Goal: Transaction & Acquisition: Subscribe to service/newsletter

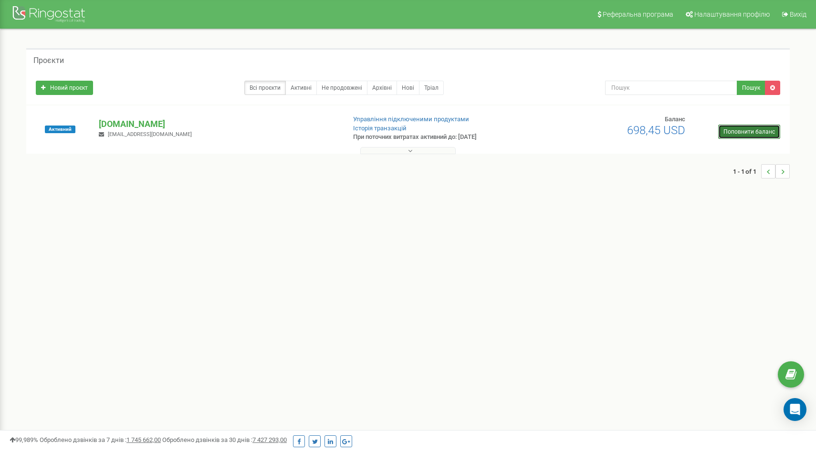
click at [735, 127] on link "Поповнити баланс" at bounding box center [749, 131] width 62 height 14
click at [723, 129] on link "Поповнити баланс" at bounding box center [749, 131] width 62 height 14
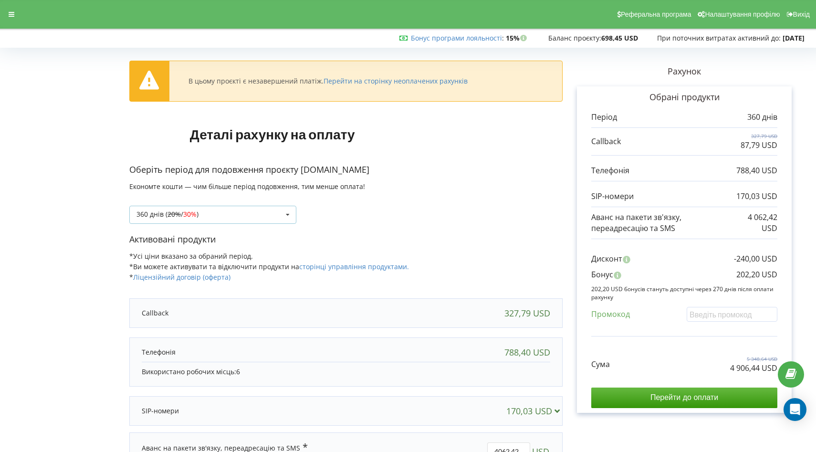
click at [241, 209] on div "360 днів ( 20% / 30% ) Поповнити баланс без подовження 20% / 30% 30% / 40%" at bounding box center [212, 215] width 167 height 18
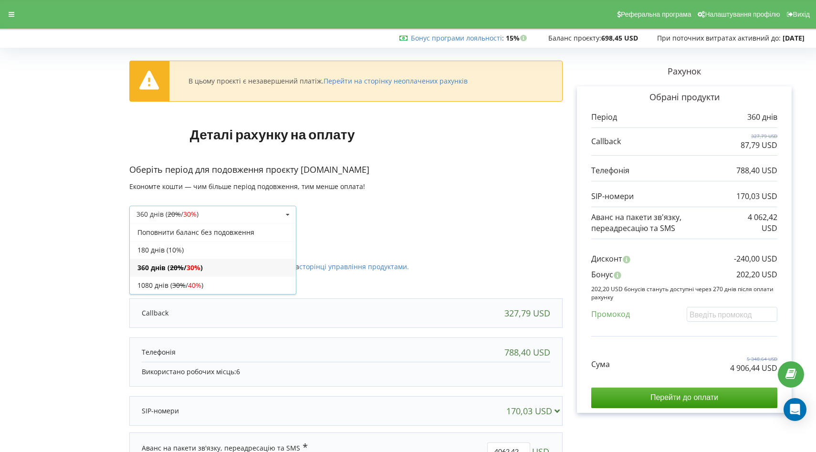
click at [229, 245] on div "180 днів (10%)" at bounding box center [213, 250] width 166 height 18
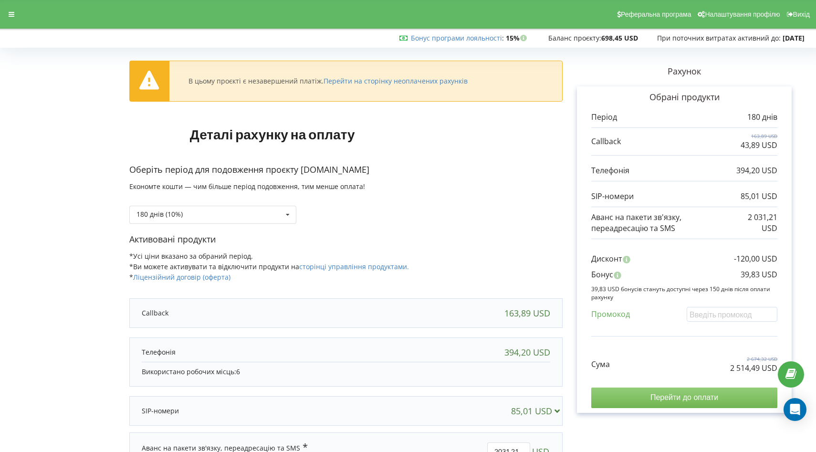
click at [641, 394] on input "Перейти до оплати" at bounding box center [684, 397] width 186 height 20
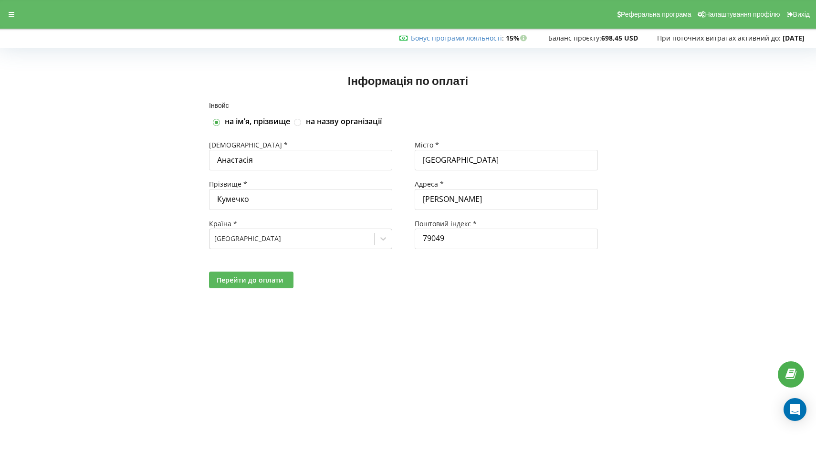
click at [269, 275] on span "Перейти до оплати" at bounding box center [250, 279] width 67 height 9
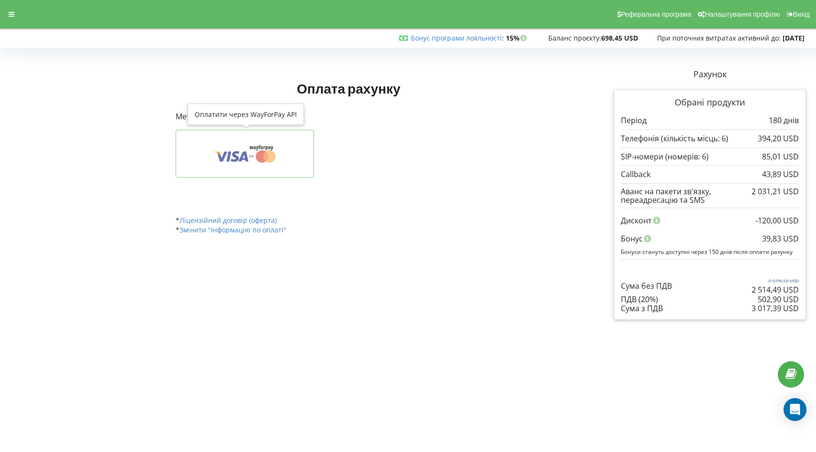
click at [271, 166] on button at bounding box center [245, 154] width 138 height 48
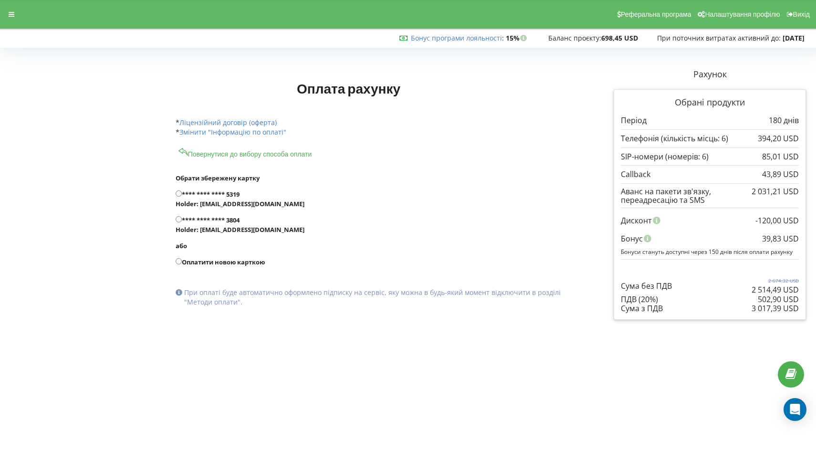
click at [235, 260] on label "Оплатити новою карткою" at bounding box center [374, 262] width 397 height 10
click at [182, 260] on input "Оплатити новою карткою" at bounding box center [179, 261] width 6 height 6
radio input "true"
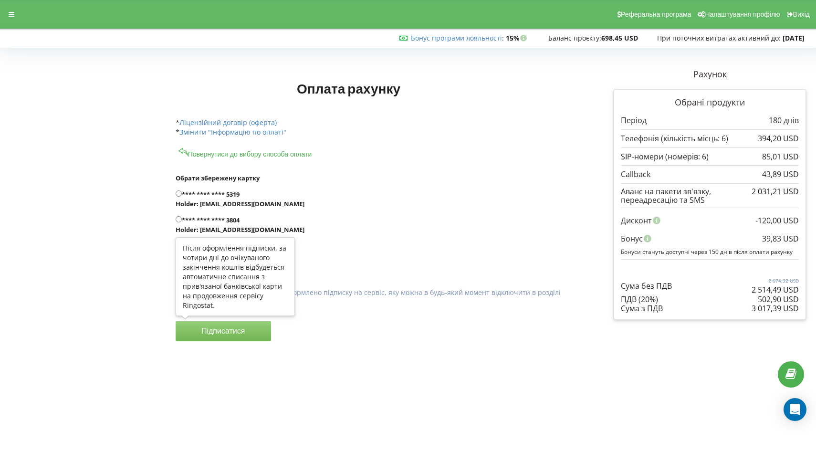
click at [238, 331] on button "Підписатися" at bounding box center [223, 331] width 95 height 20
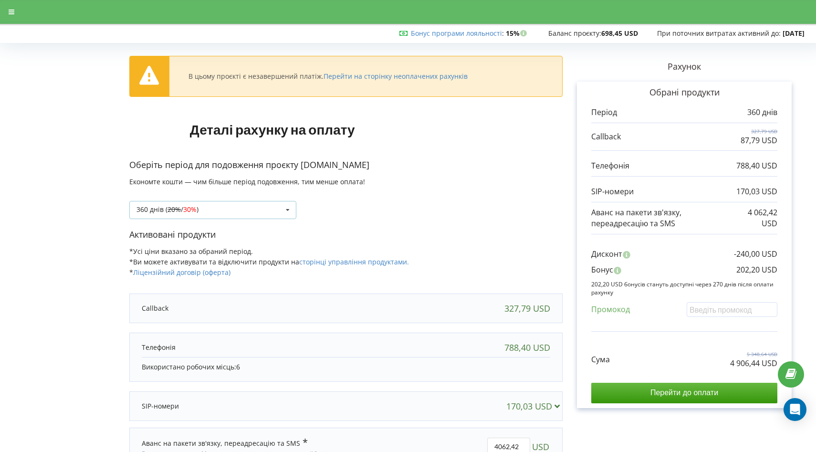
click at [222, 207] on div "360 днів ( 20% / 30% ) Поповнити баланс без подовження 20% / 30% 30% / 40%" at bounding box center [212, 210] width 167 height 18
